Goal: Task Accomplishment & Management: Use online tool/utility

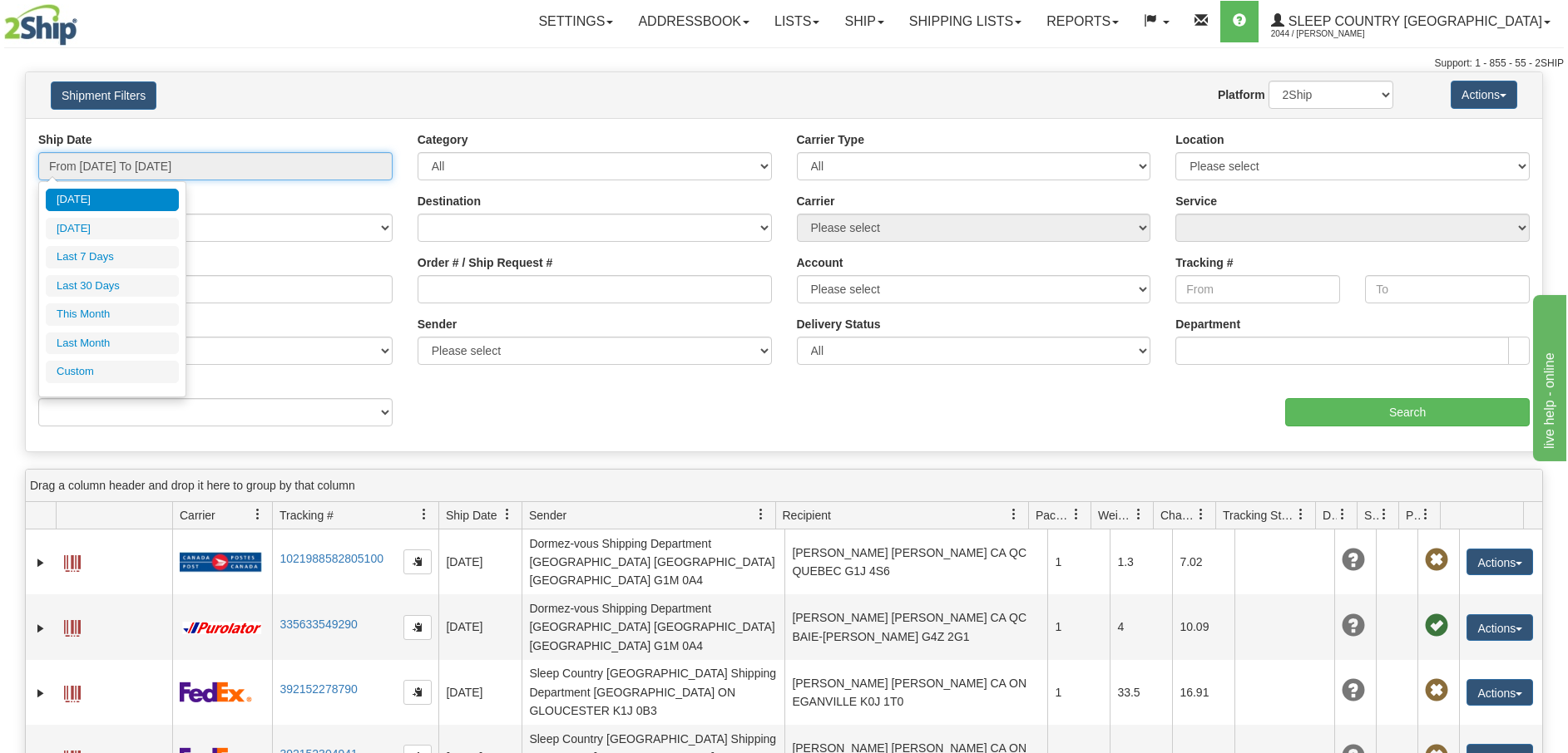
click at [379, 170] on input "From 08/14/2025 To 08/15/2025" at bounding box center [216, 166] width 354 height 29
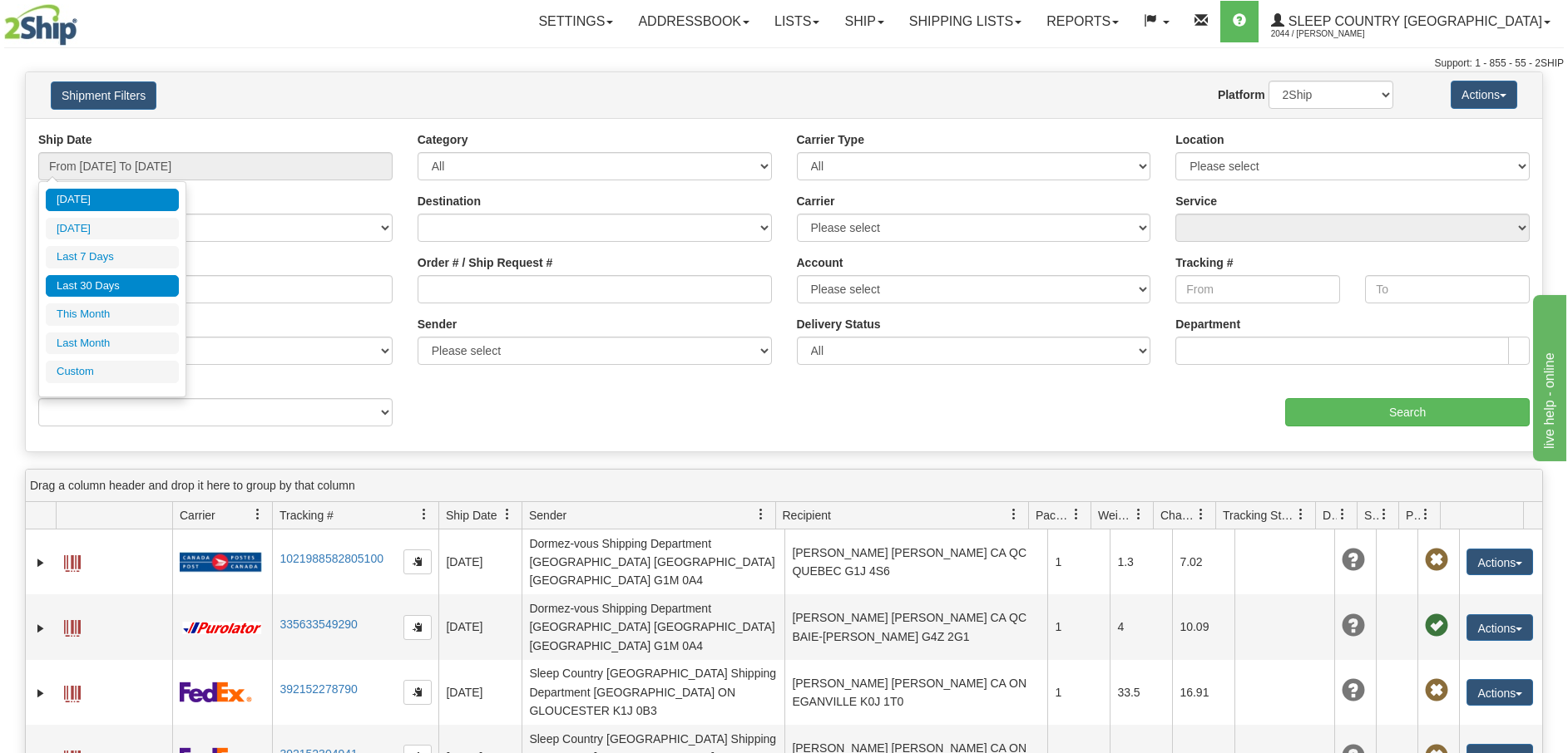
click at [117, 283] on li "Last 30 Days" at bounding box center [112, 286] width 133 height 23
type input "From 07/17/2025 To 08/15/2025"
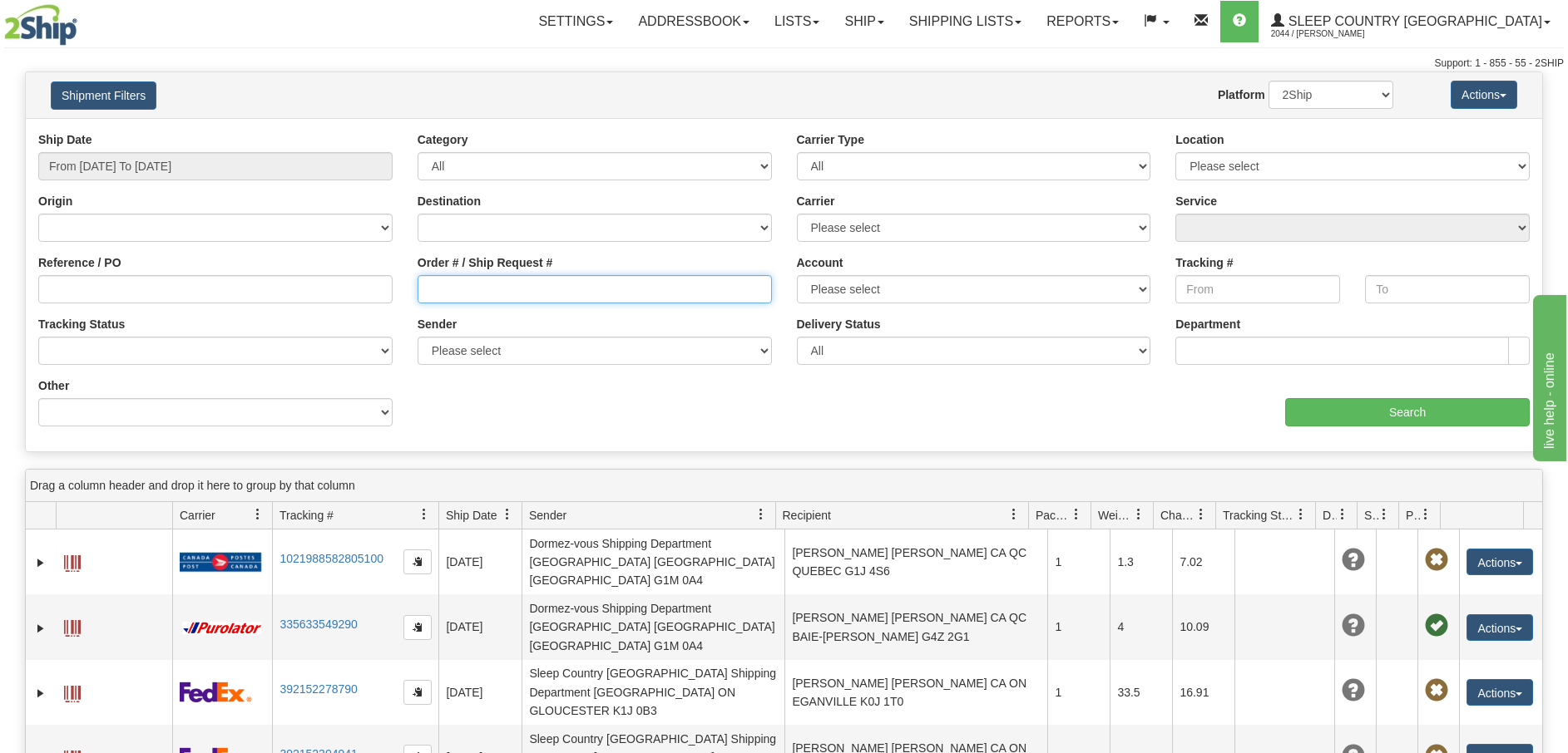
click at [436, 287] on input "Order # / Ship Request #" at bounding box center [595, 289] width 354 height 29
paste input "9002H989215"
type input "9002H989215"
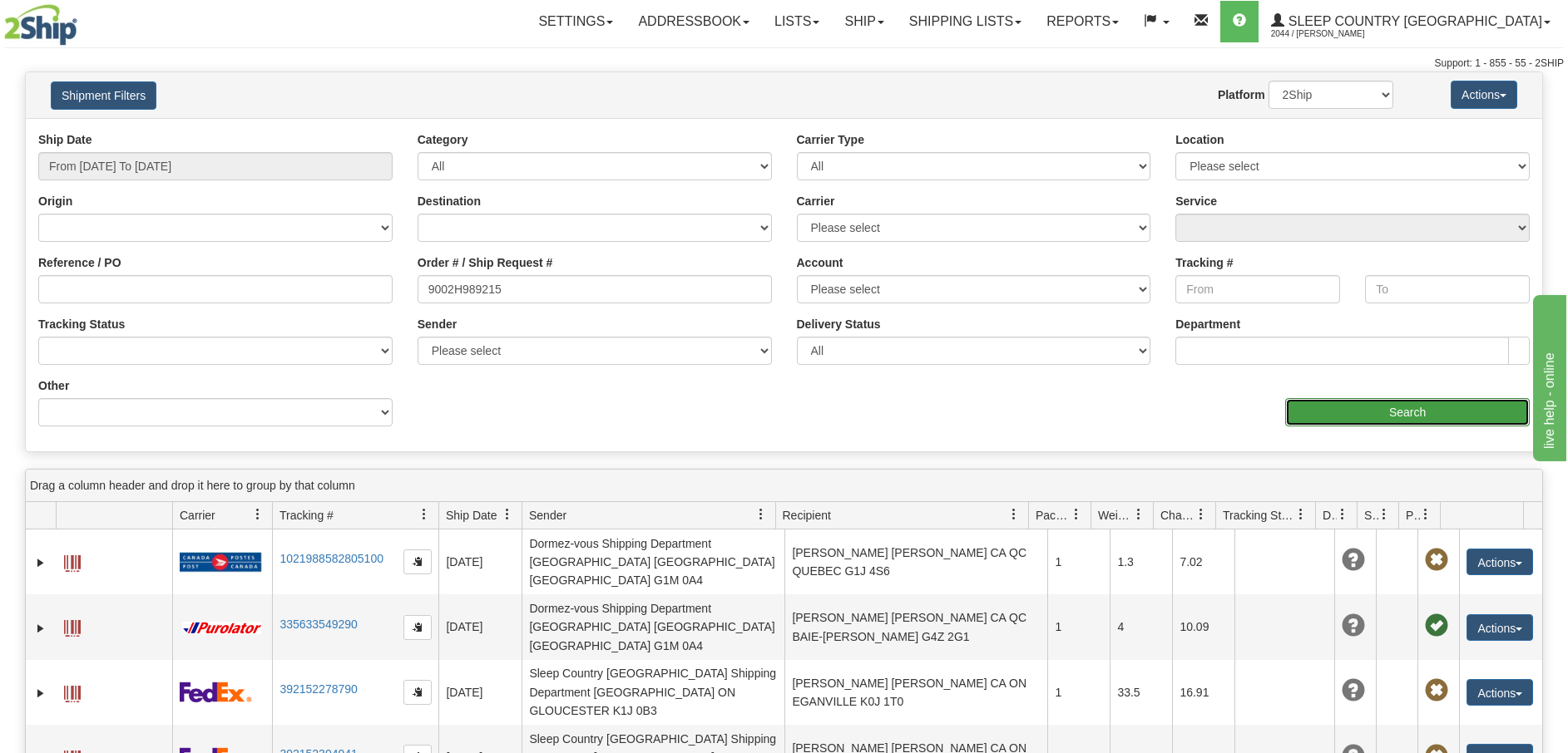
click at [1400, 414] on input "Search" at bounding box center [1407, 412] width 245 height 29
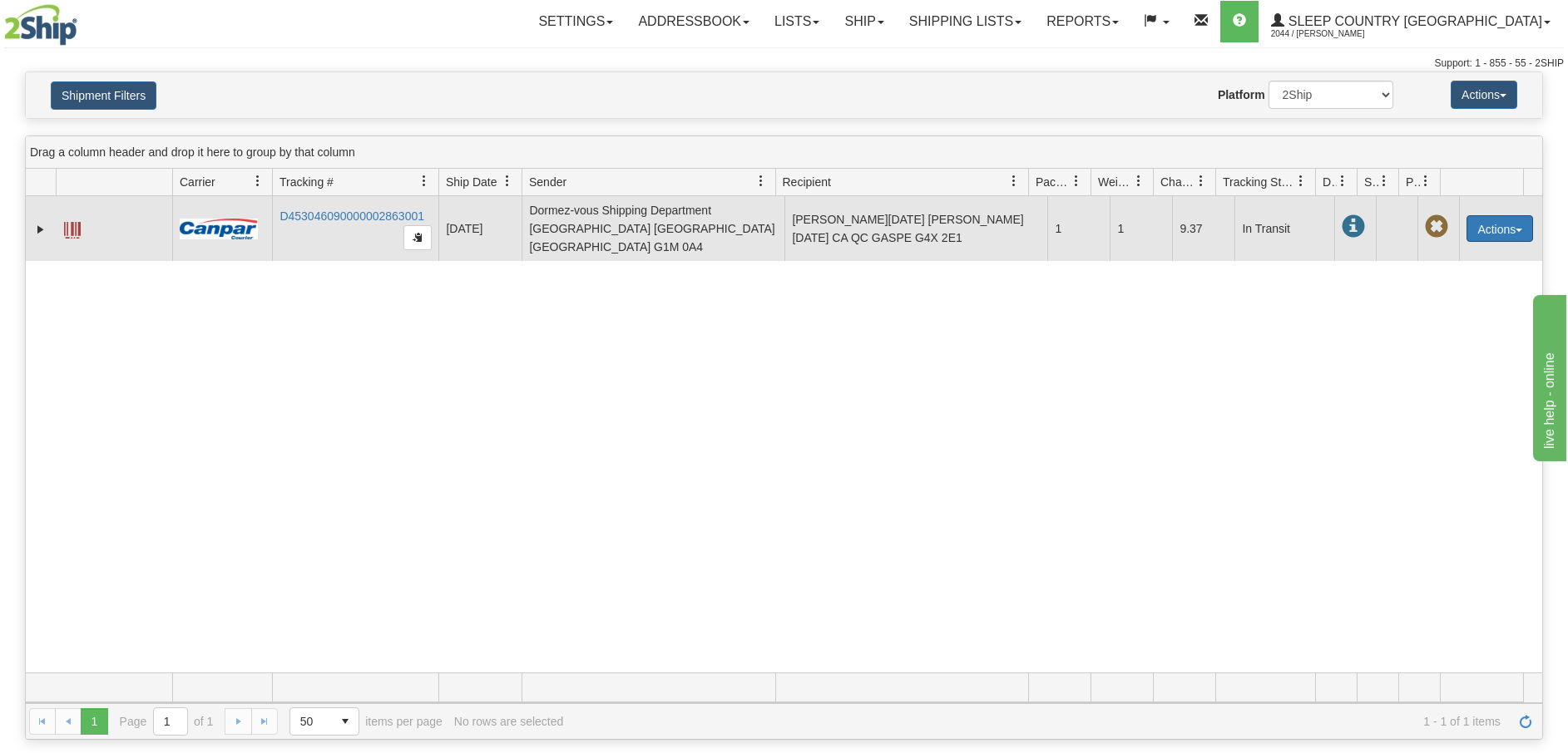
click at [1508, 222] on button "Actions" at bounding box center [1499, 229] width 66 height 27
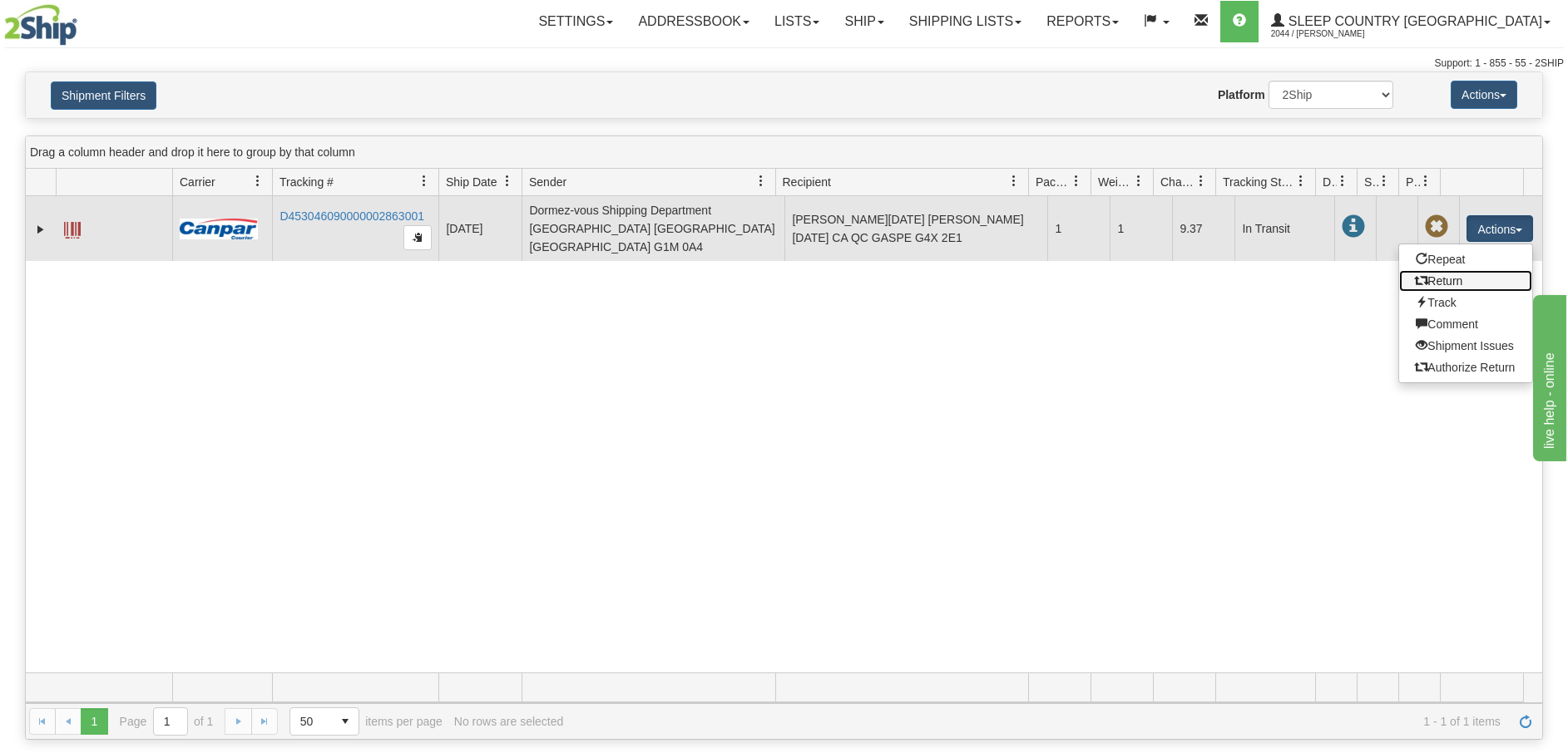
click at [1450, 276] on link "Return" at bounding box center [1465, 281] width 133 height 22
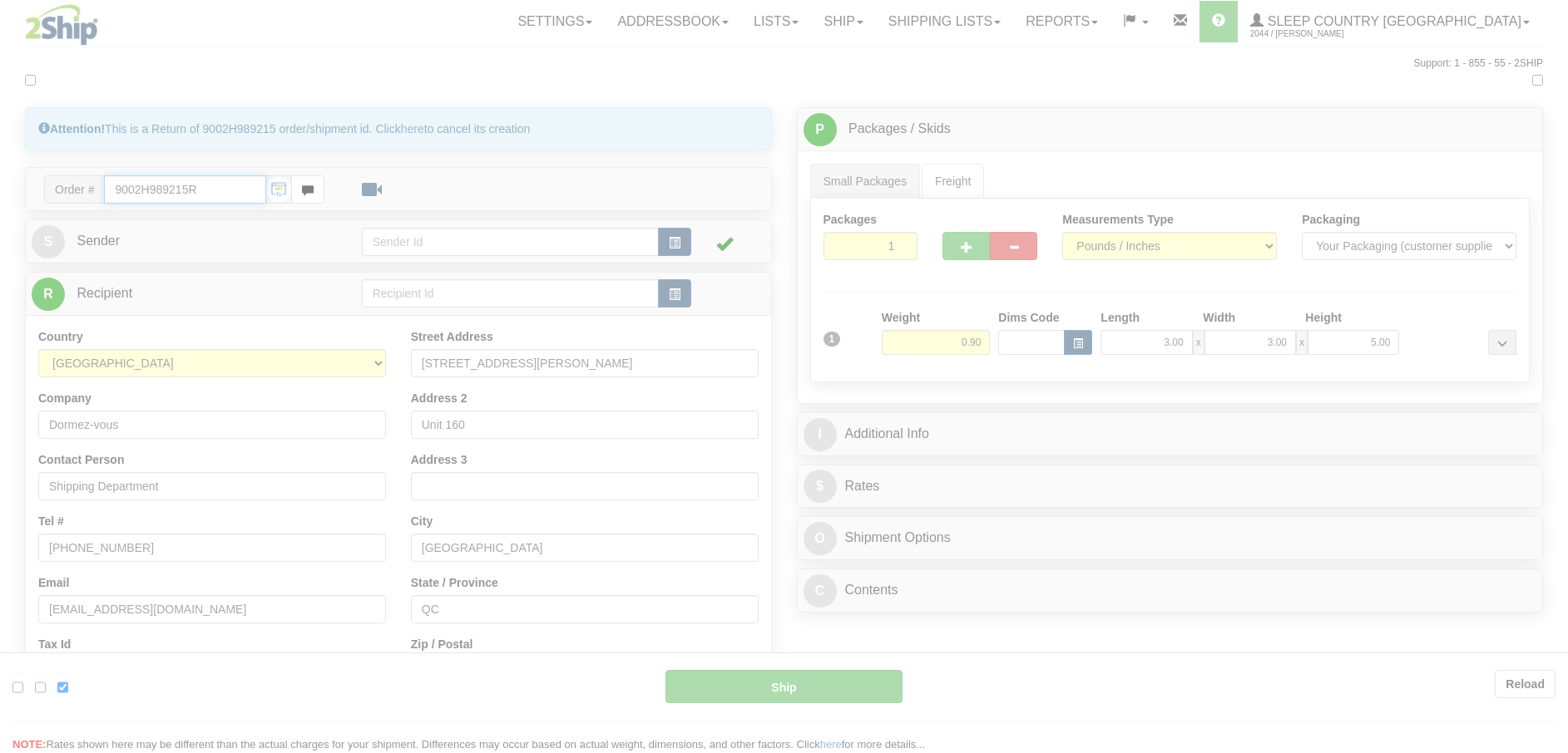
type input "1"
type input "10:11"
type input "16:00"
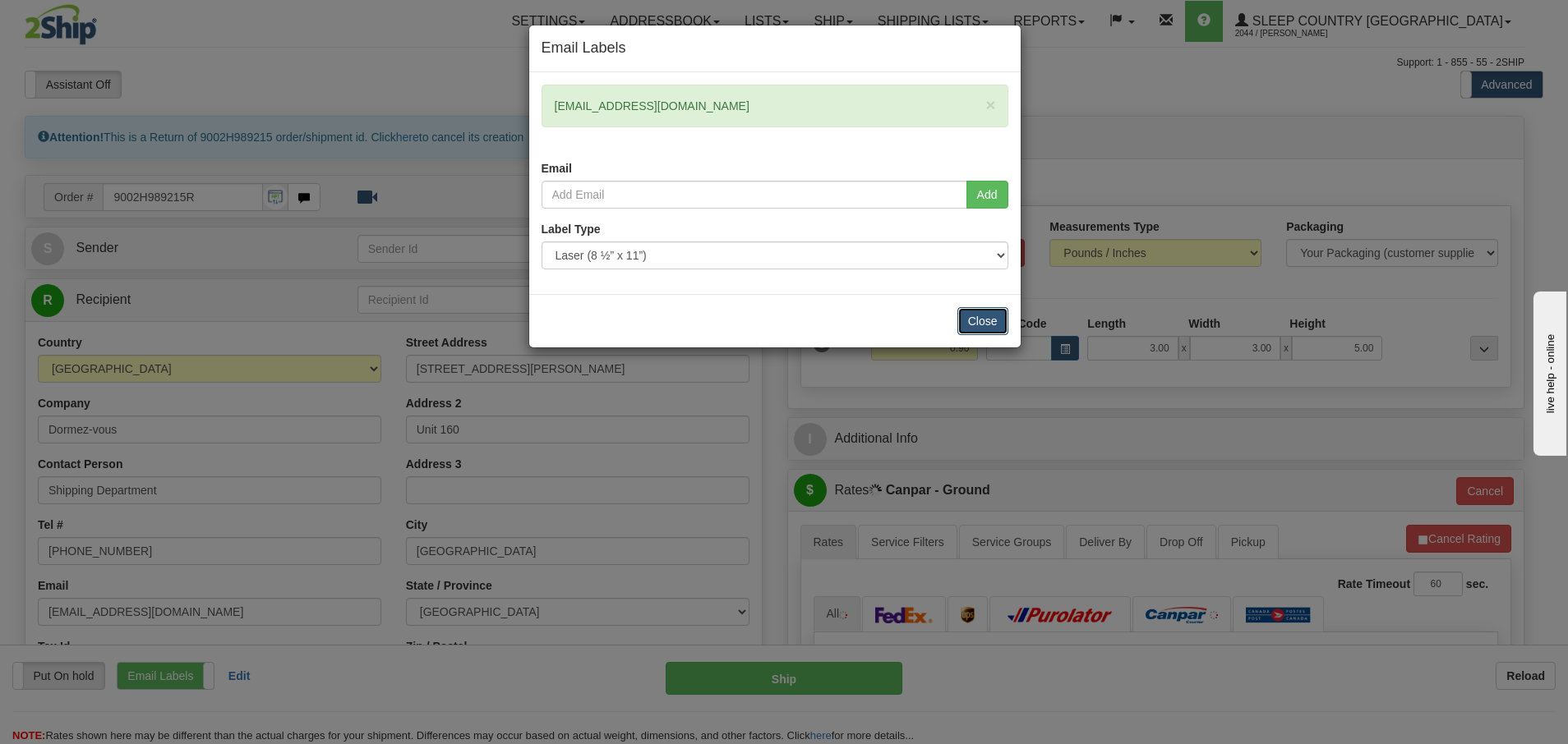
click at [984, 322] on button "Close" at bounding box center [983, 321] width 51 height 28
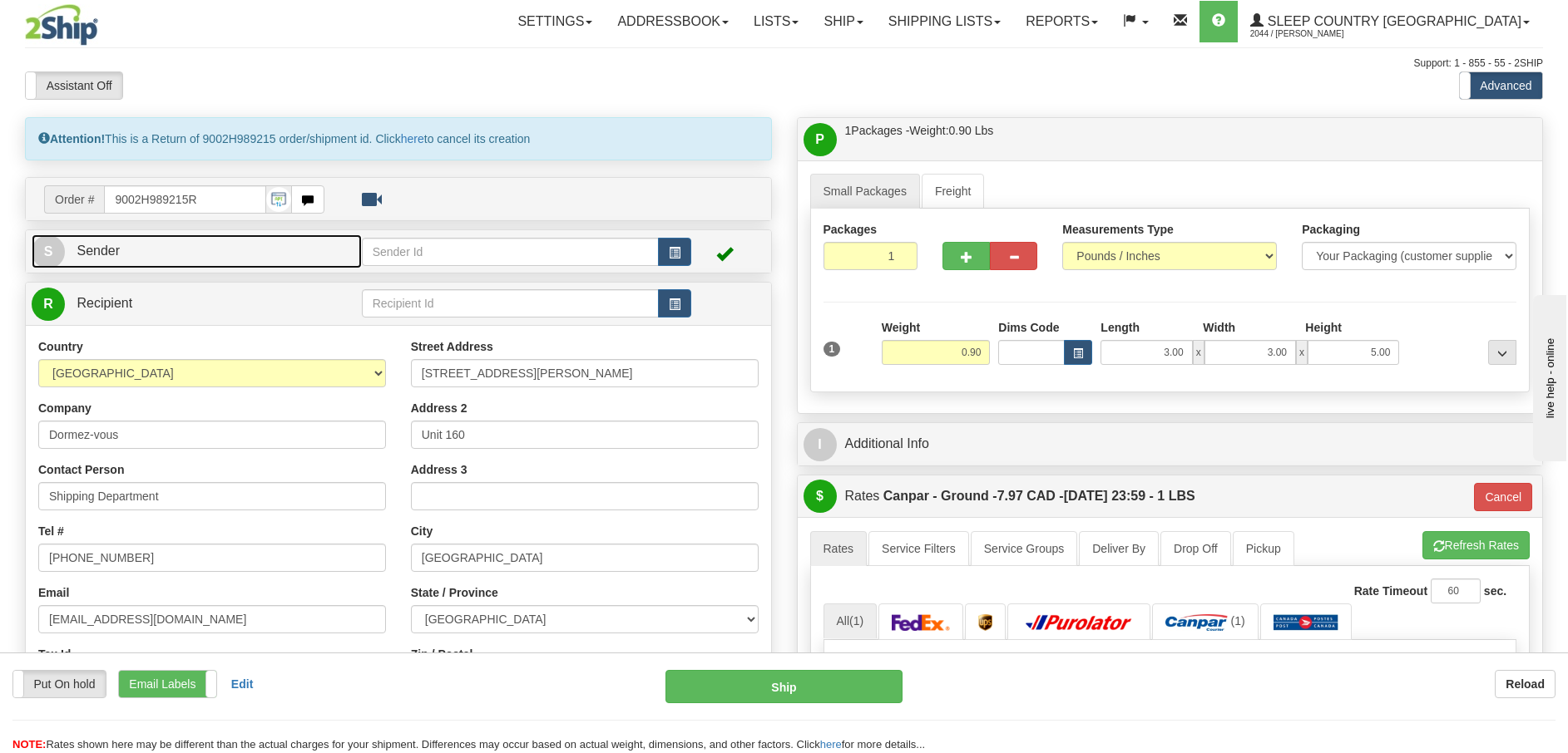
click at [244, 248] on link "S Sender" at bounding box center [197, 251] width 331 height 34
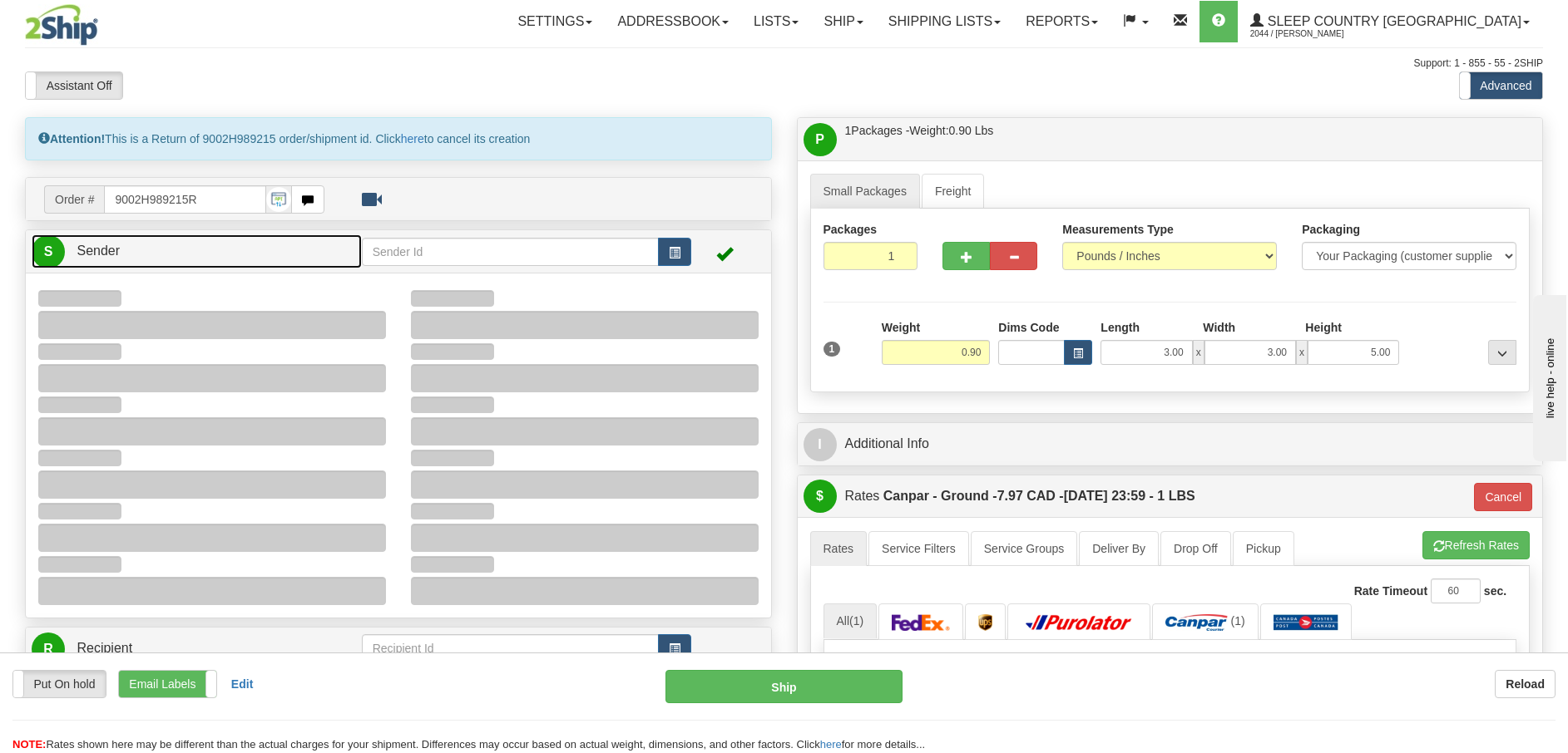
type input "10:50"
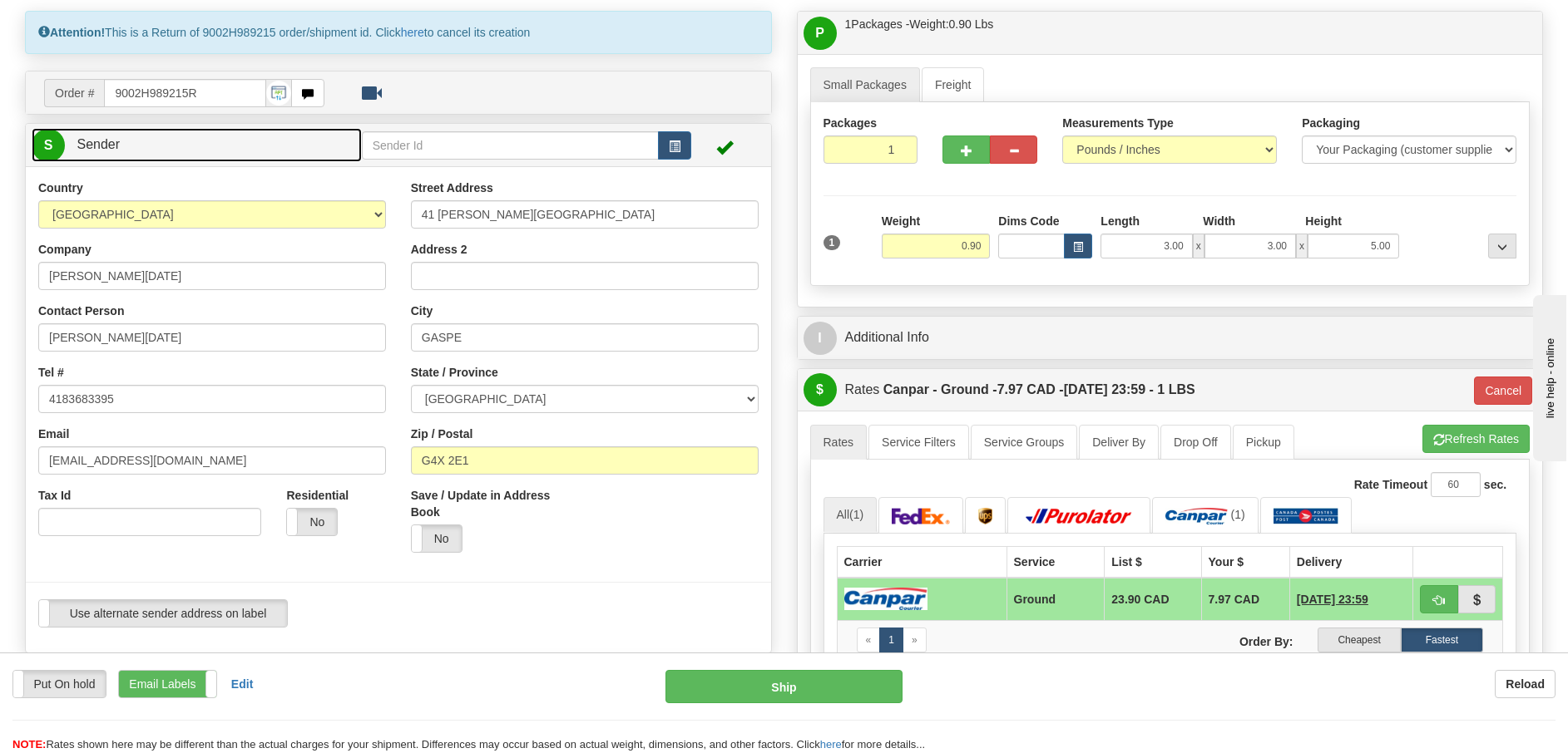
scroll to position [249, 0]
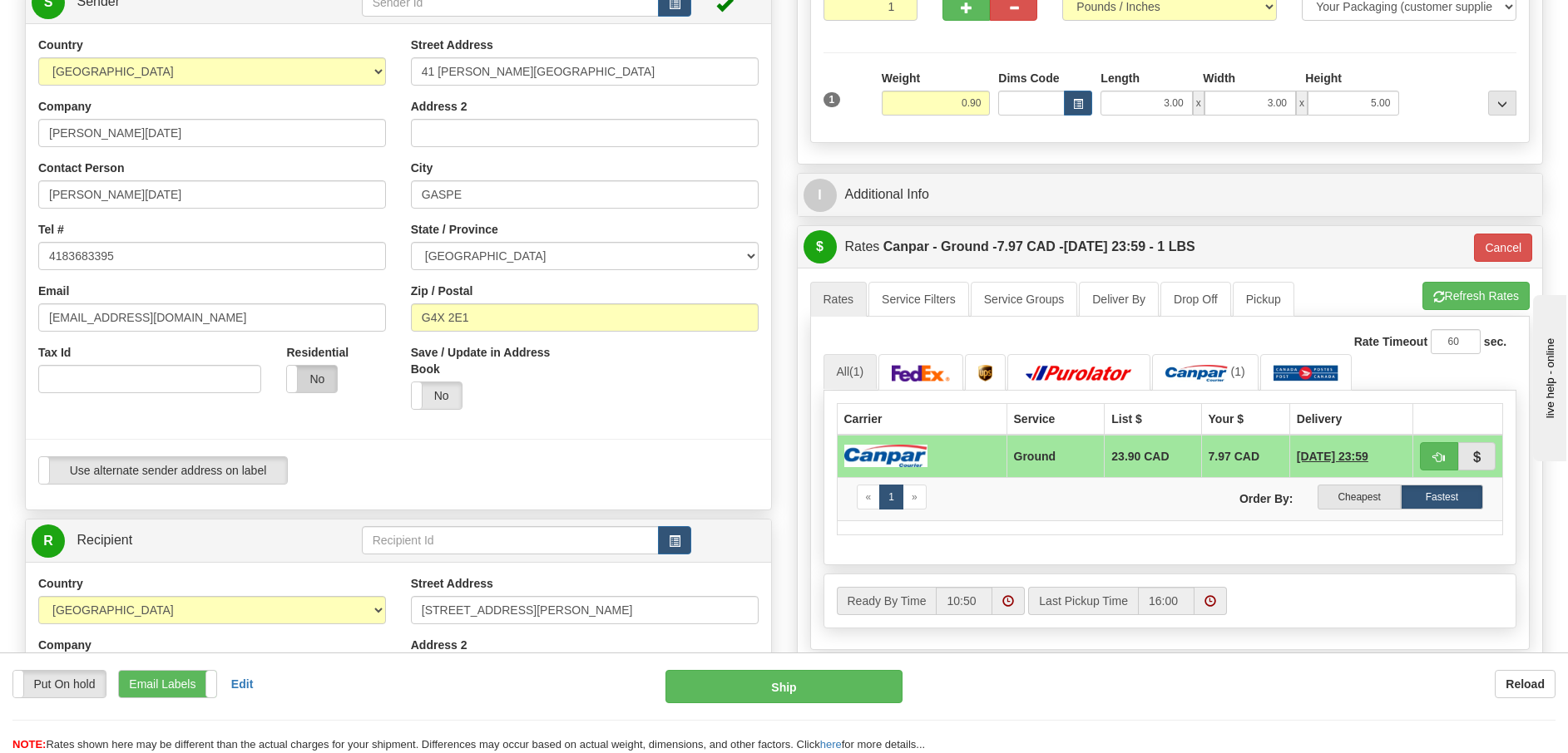
click at [315, 385] on label "No" at bounding box center [312, 379] width 49 height 27
type input "1"
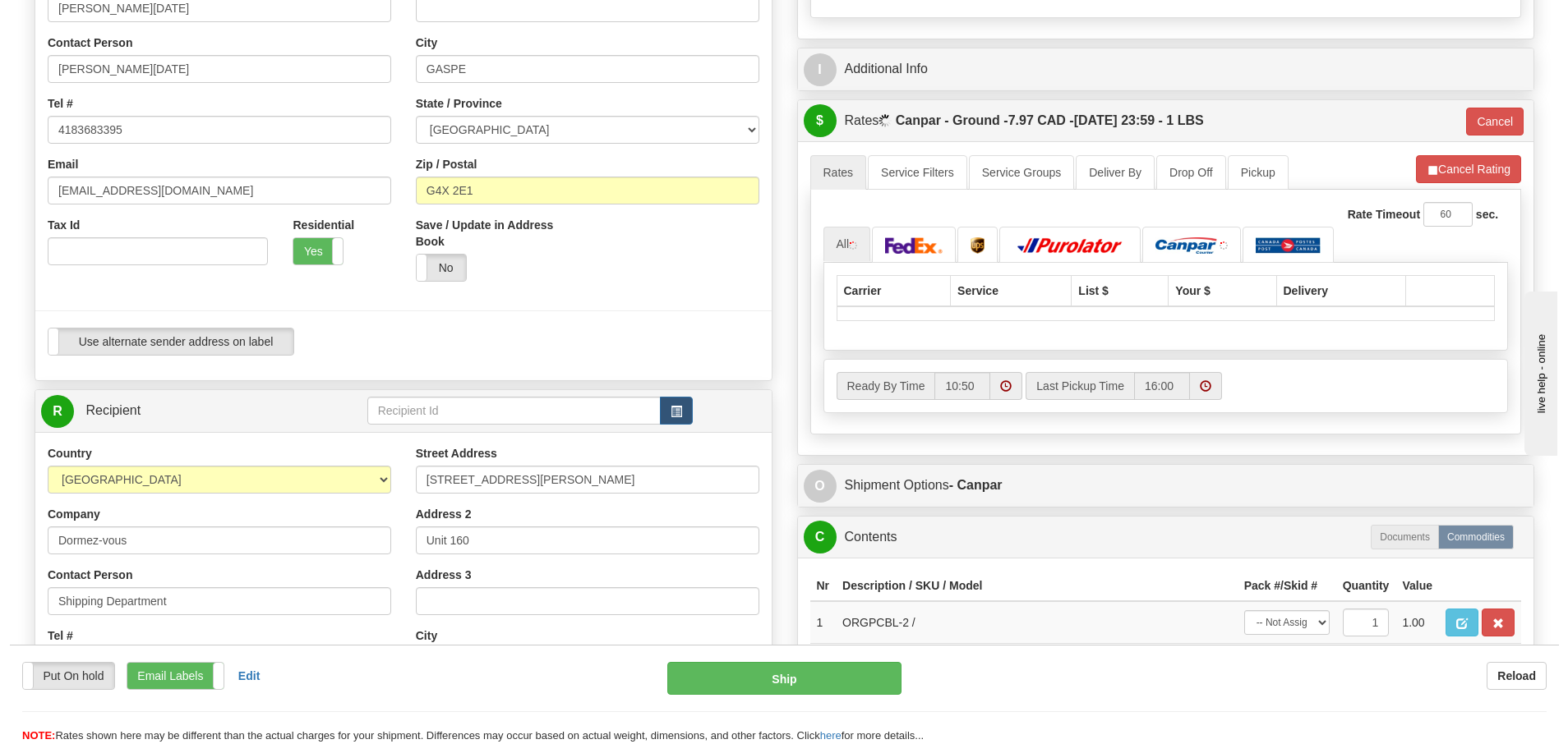
scroll to position [616, 0]
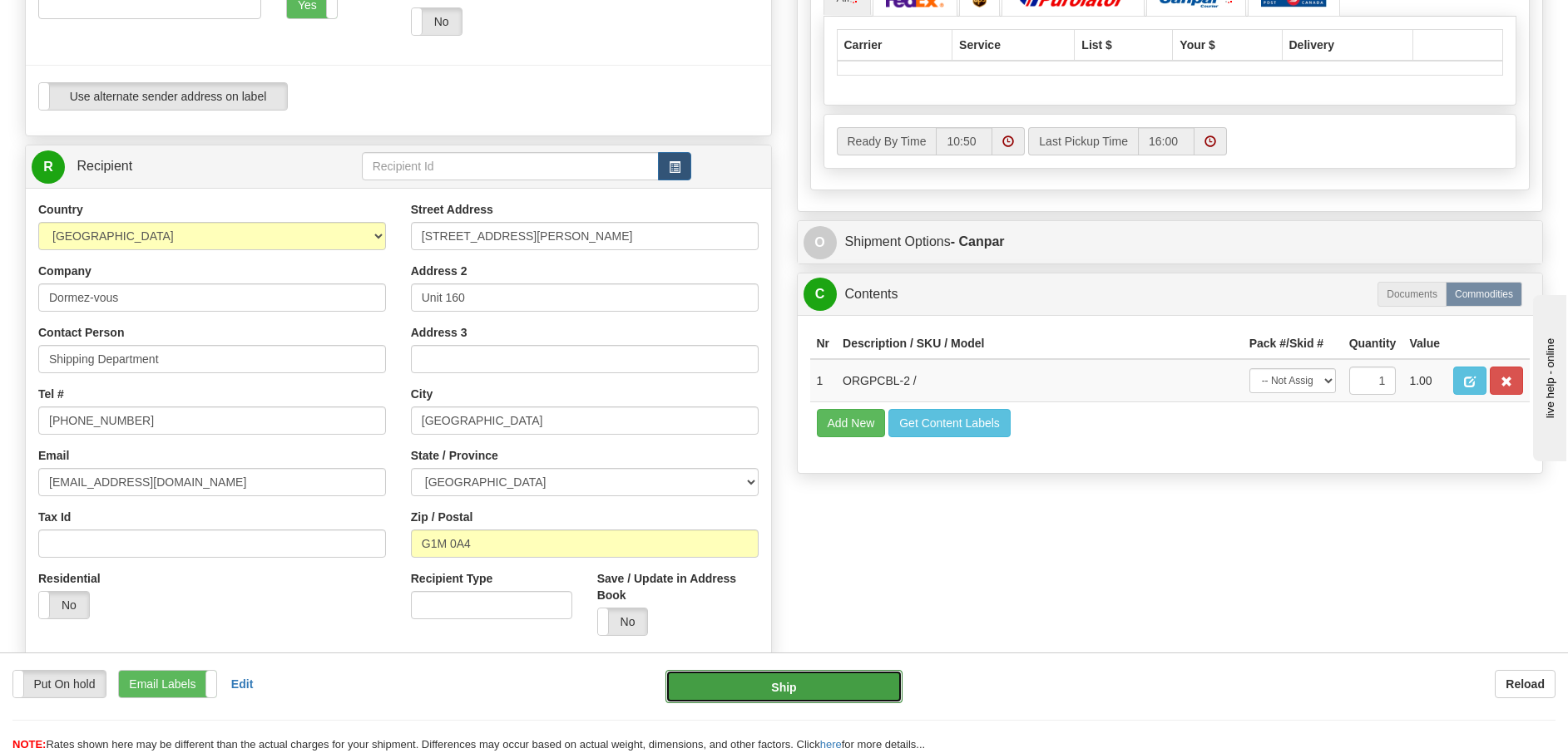
click at [828, 681] on button "Ship" at bounding box center [783, 687] width 237 height 34
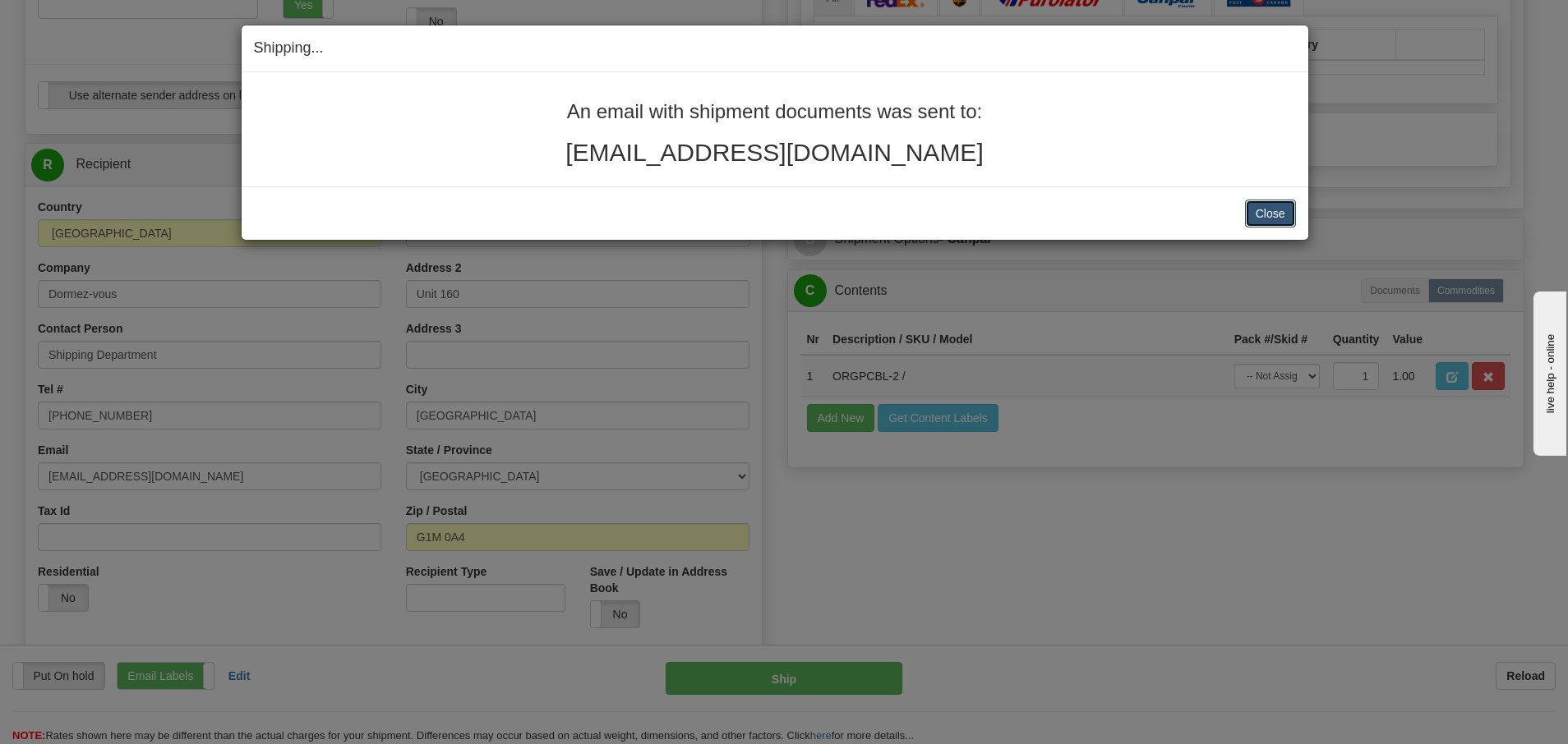
click at [1261, 213] on button "Close" at bounding box center [1271, 213] width 51 height 28
